Goal: Information Seeking & Learning: Find contact information

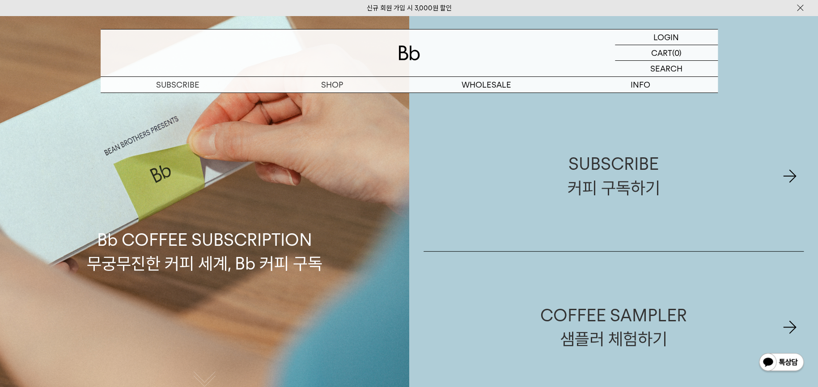
click at [405, 61] on div at bounding box center [409, 53] width 617 height 47
click at [411, 60] on img at bounding box center [408, 53] width 21 height 15
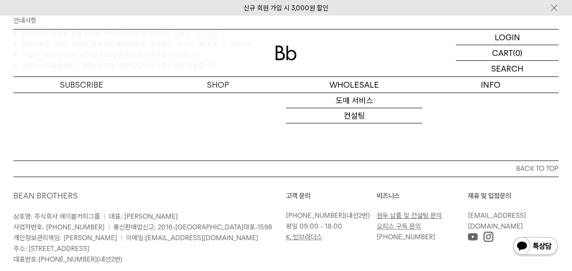
scroll to position [492, 0]
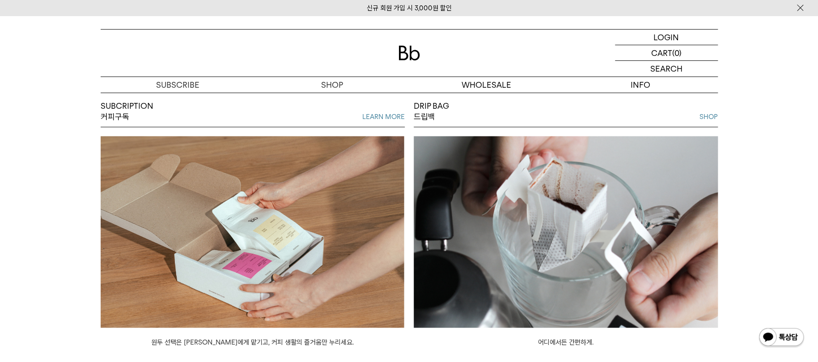
scroll to position [702, 0]
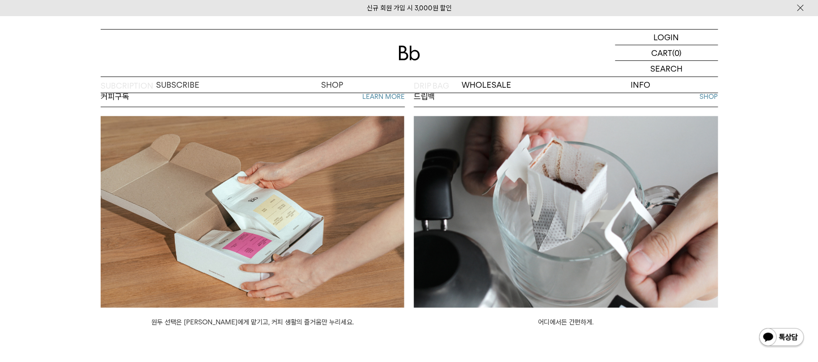
click at [634, 211] on img at bounding box center [566, 211] width 304 height 191
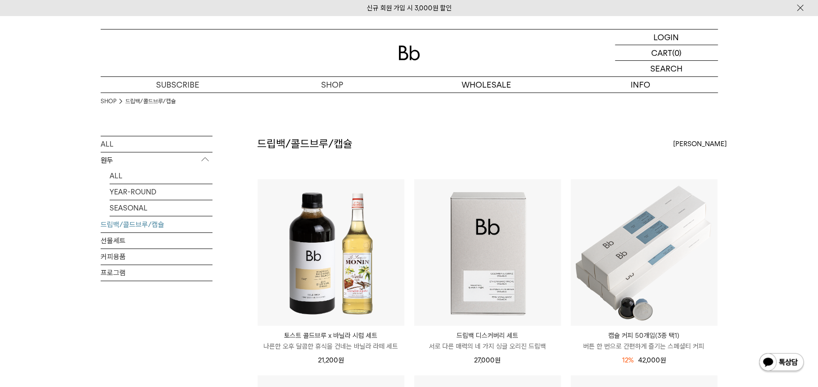
click at [414, 62] on div at bounding box center [409, 53] width 617 height 47
click at [407, 53] on img at bounding box center [408, 53] width 21 height 15
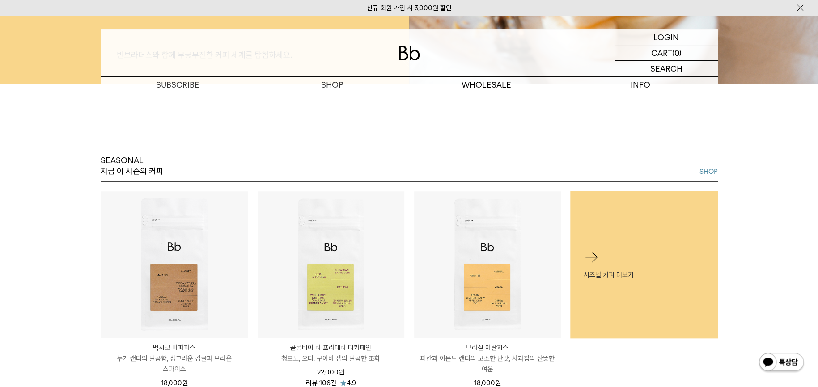
scroll to position [383, 0]
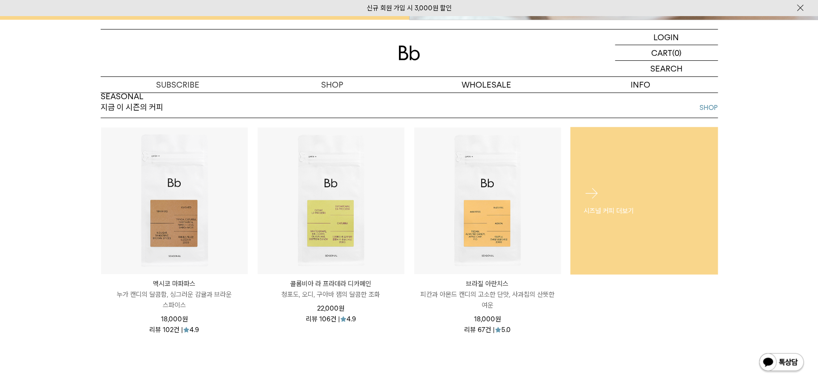
click at [607, 224] on div "시즈널 커피 더보기" at bounding box center [644, 201] width 148 height 58
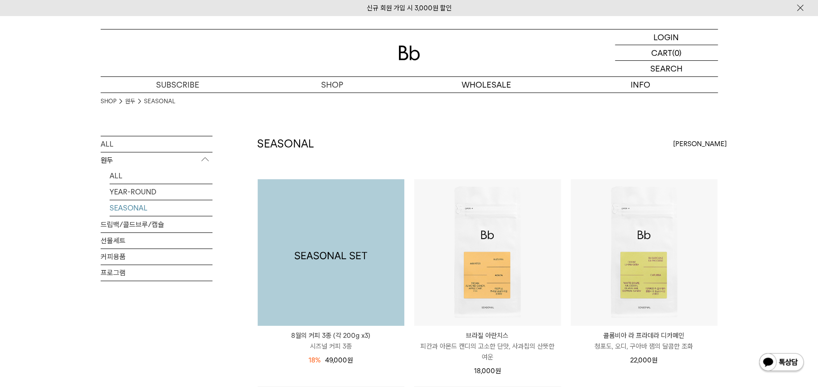
click at [361, 247] on img at bounding box center [331, 252] width 147 height 147
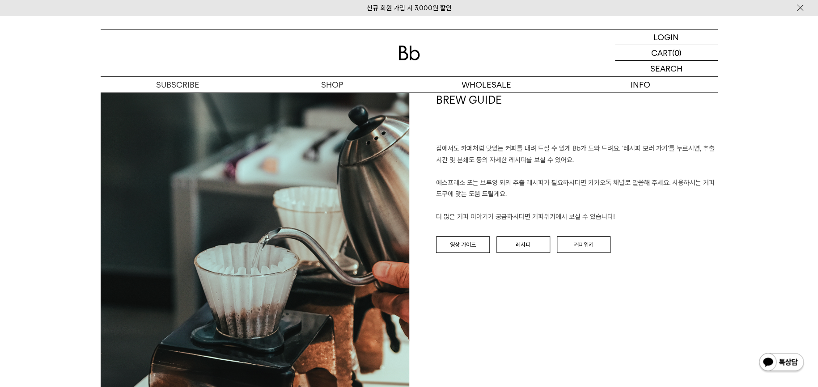
scroll to position [1579, 0]
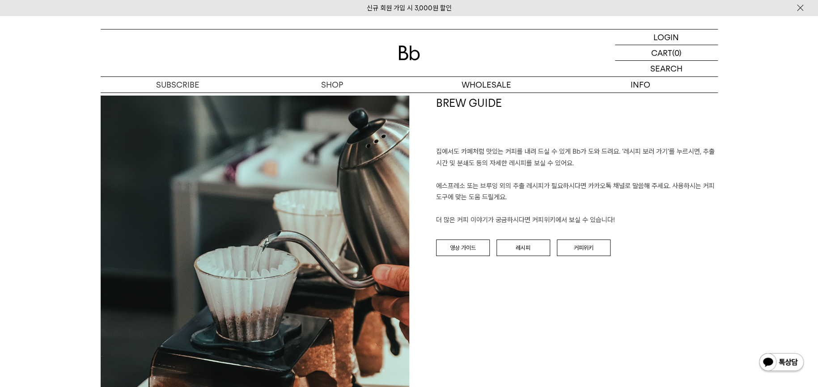
drag, startPoint x: 773, startPoint y: 384, endPoint x: 754, endPoint y: 370, distance: 23.3
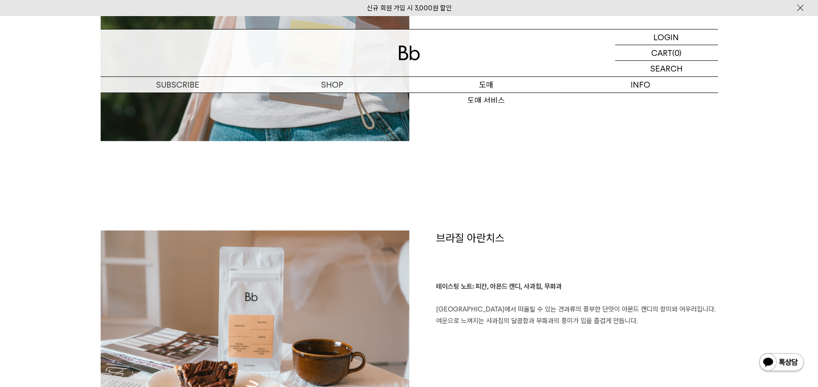
scroll to position [1132, 0]
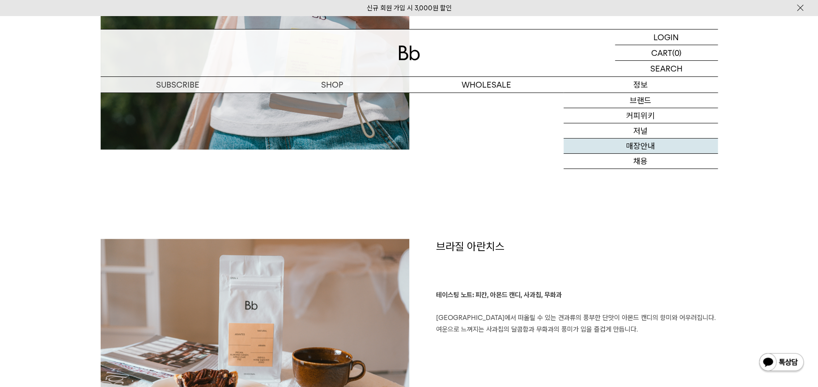
click at [646, 149] on link "매장안내" at bounding box center [640, 146] width 154 height 15
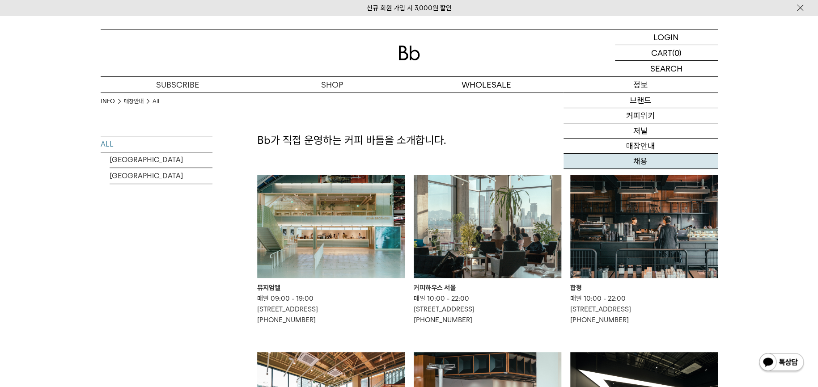
click at [643, 160] on link "채용" at bounding box center [640, 161] width 154 height 15
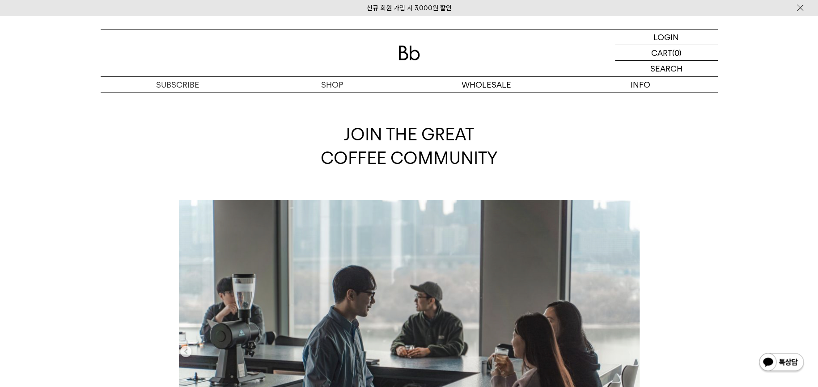
click at [413, 51] on img at bounding box center [408, 53] width 21 height 15
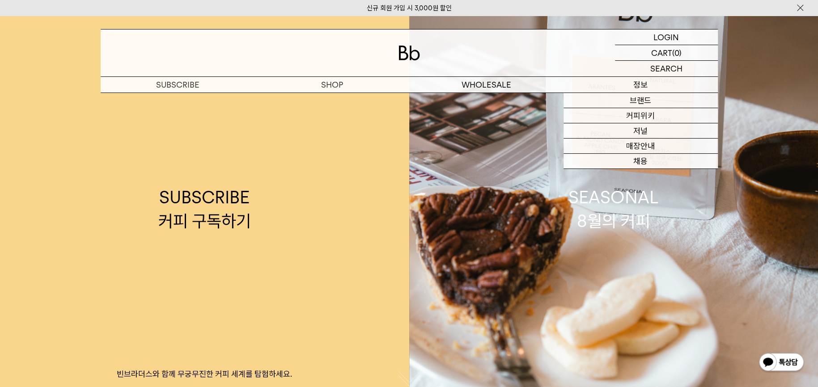
click at [643, 86] on p "정보" at bounding box center [640, 85] width 154 height 16
click at [643, 149] on link "매장안내" at bounding box center [640, 146] width 154 height 15
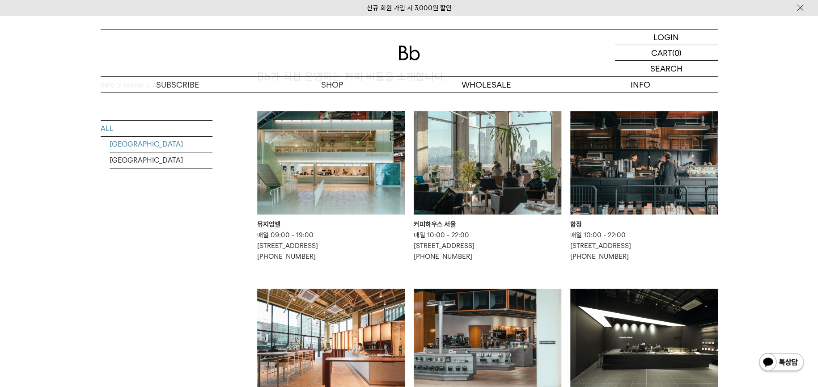
click at [134, 140] on link "[GEOGRAPHIC_DATA]" at bounding box center [161, 144] width 103 height 16
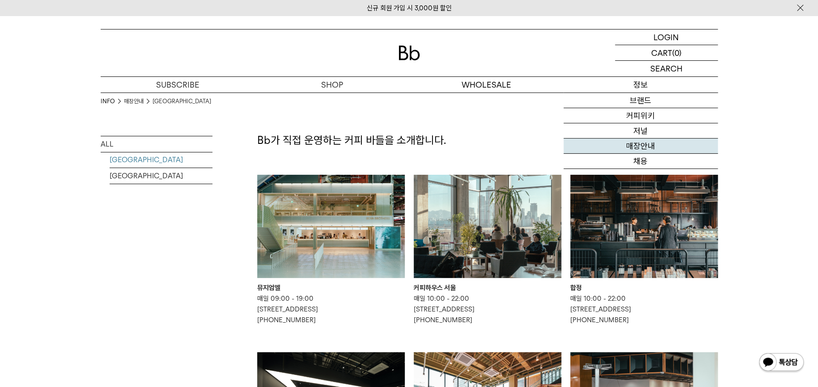
click at [635, 148] on link "매장안내" at bounding box center [640, 146] width 154 height 15
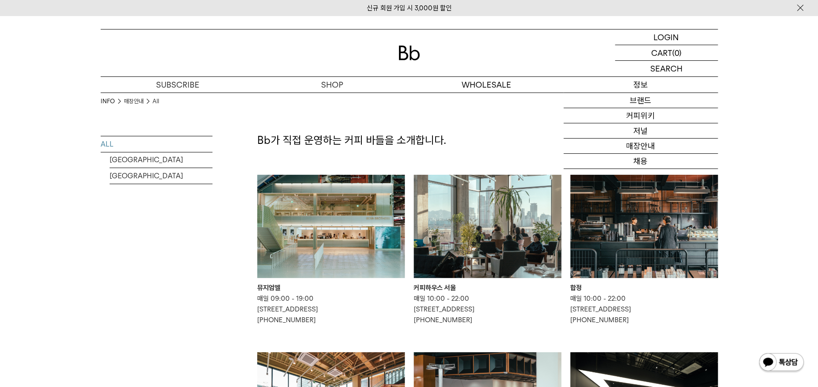
click at [640, 87] on p "정보" at bounding box center [640, 85] width 154 height 16
click at [630, 146] on link "매장안내" at bounding box center [640, 146] width 154 height 15
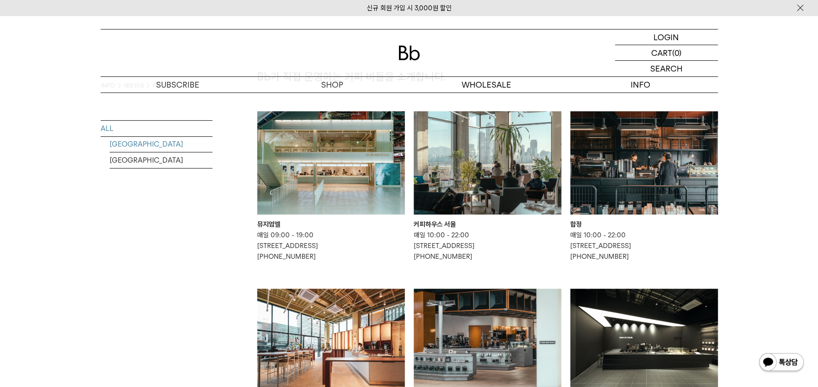
click at [155, 146] on link "[GEOGRAPHIC_DATA]" at bounding box center [161, 144] width 103 height 16
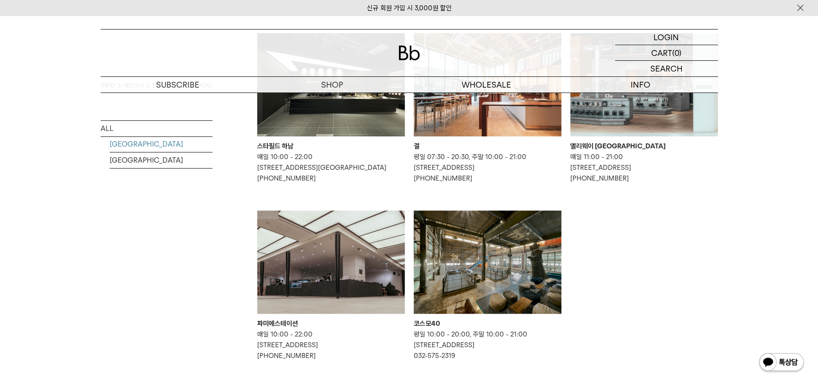
scroll to position [383, 0]
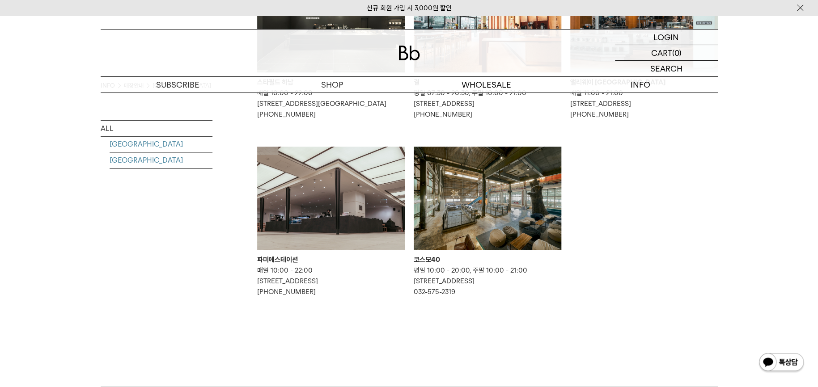
click at [147, 164] on link "MALAYSIA" at bounding box center [161, 160] width 103 height 16
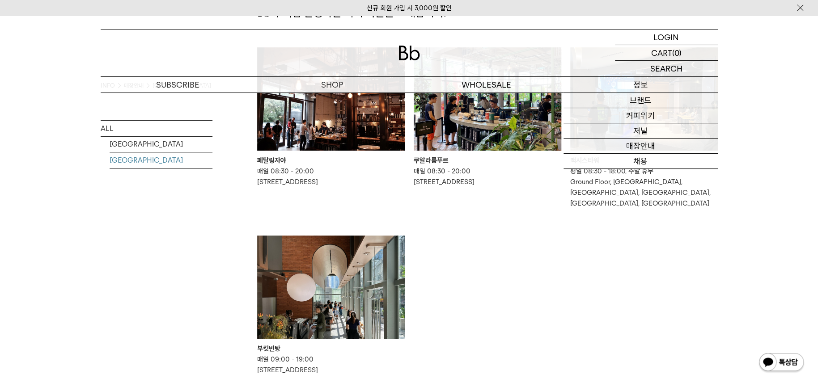
click at [646, 86] on p "정보" at bounding box center [640, 85] width 154 height 16
click at [649, 160] on link "채용" at bounding box center [640, 161] width 154 height 15
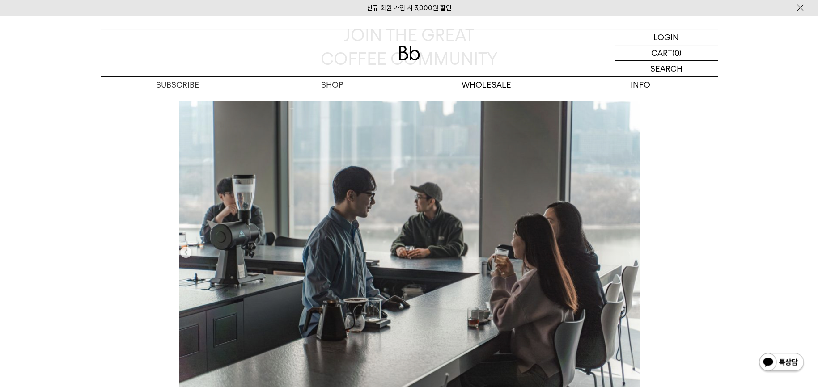
scroll to position [127, 0]
